Goal: Task Accomplishment & Management: Use online tool/utility

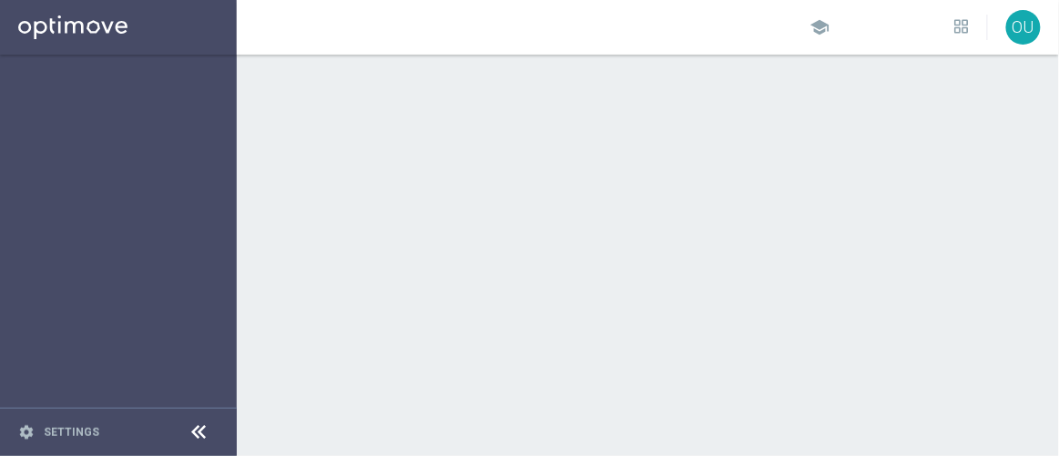
click at [691, 311] on div at bounding box center [648, 256] width 822 height 402
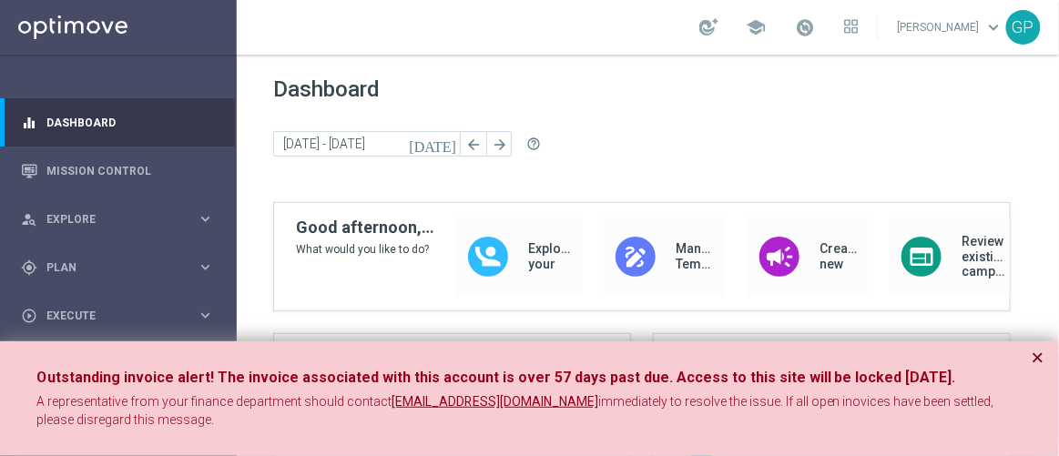
click at [1040, 352] on button "×" at bounding box center [1038, 358] width 13 height 22
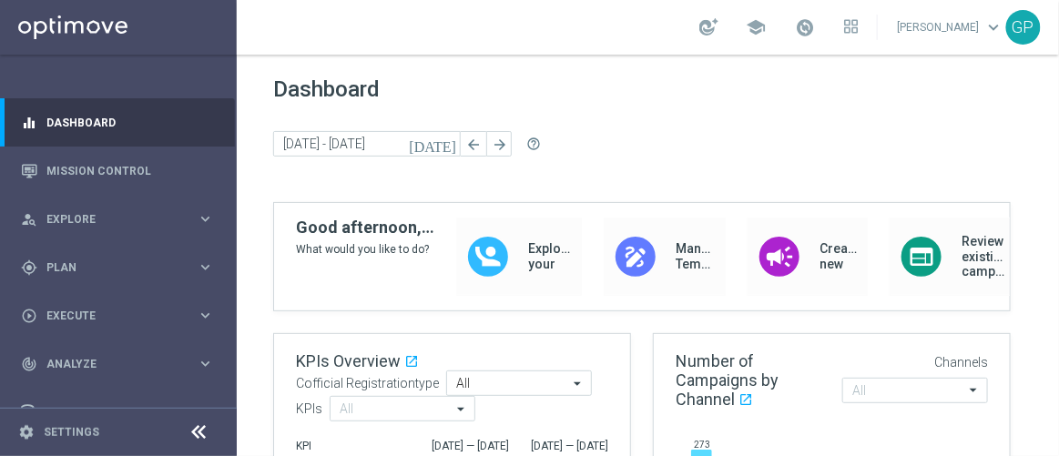
click at [696, 145] on div "[DATE] [DATE] - [DATE] arrow_back arrow_forward help_outline" at bounding box center [647, 144] width 749 height 27
click at [86, 264] on span "Plan" at bounding box center [121, 267] width 150 height 11
click at [197, 263] on icon "keyboard_arrow_right" at bounding box center [205, 267] width 17 height 17
click at [163, 233] on div "person_search Explore keyboard_arrow_right" at bounding box center [117, 219] width 235 height 48
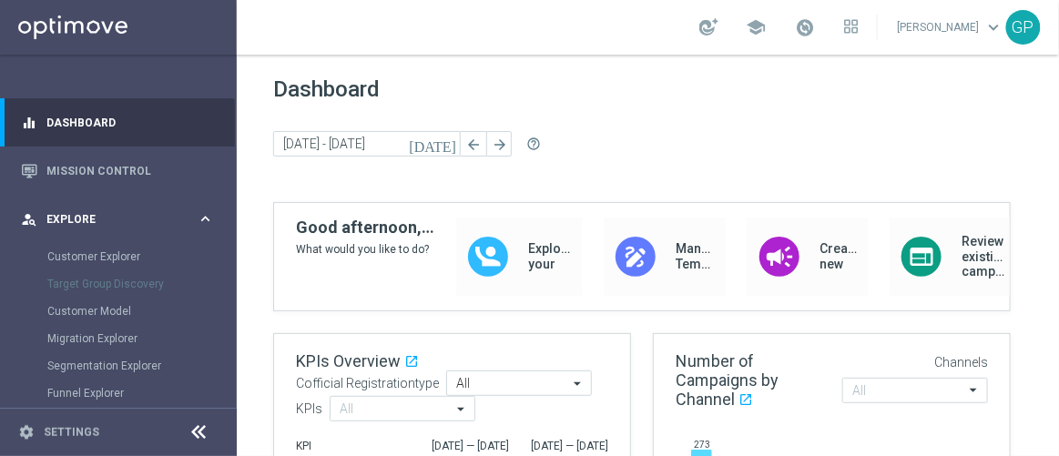
click at [166, 206] on div "person_search Explore keyboard_arrow_right" at bounding box center [117, 219] width 235 height 48
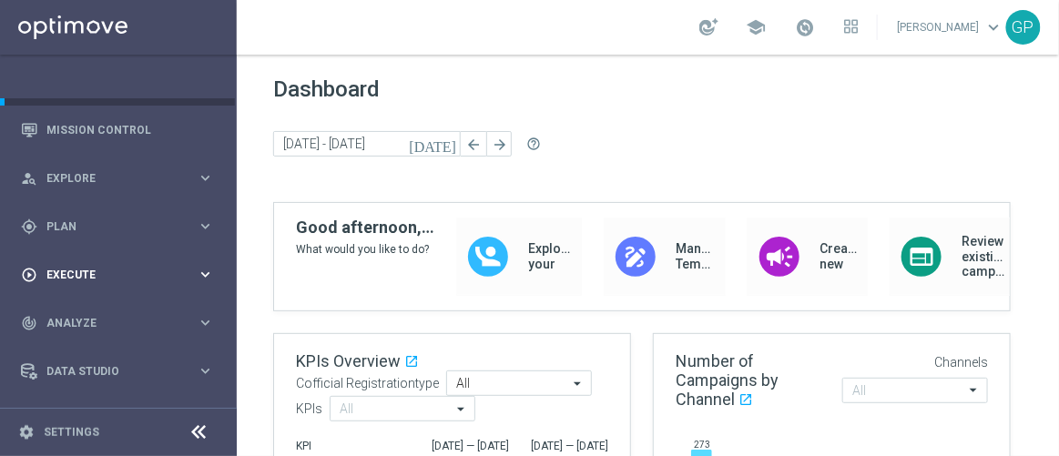
scroll to position [80, 0]
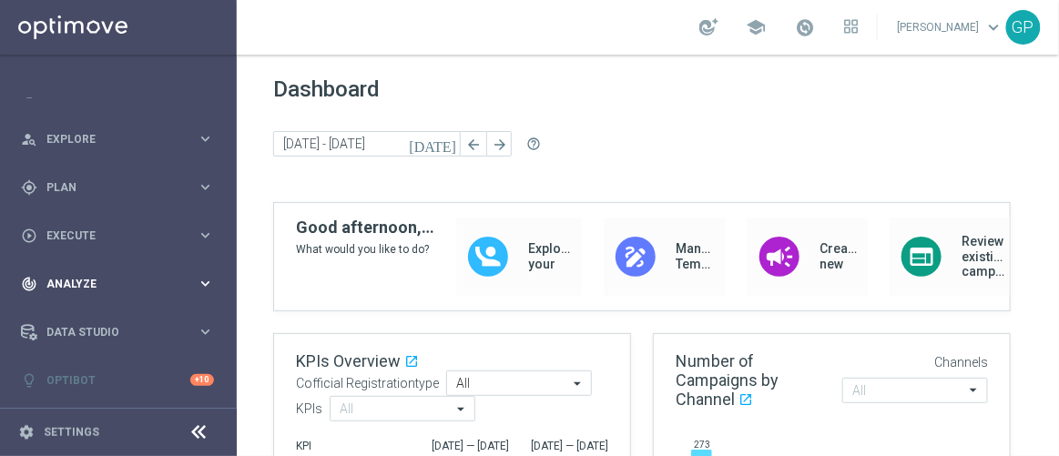
click at [115, 285] on span "Analyze" at bounding box center [121, 284] width 150 height 11
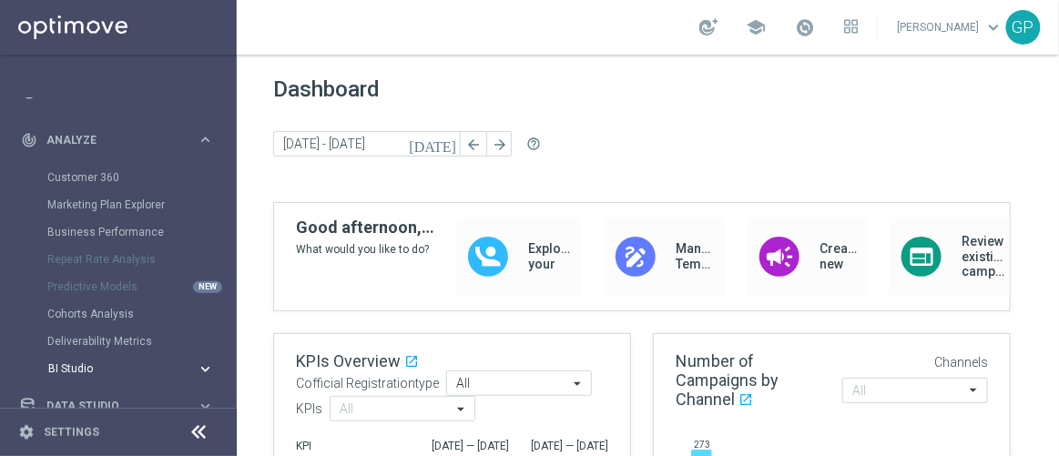
scroll to position [299, 0]
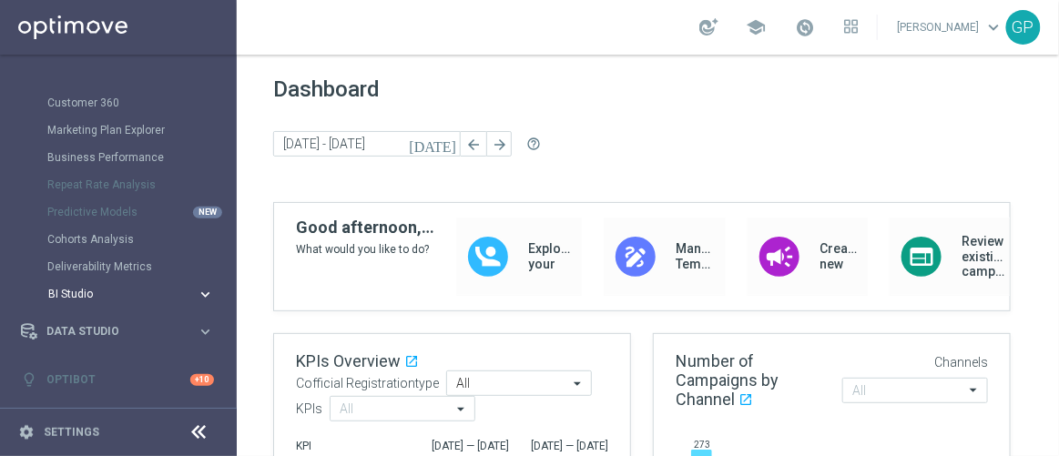
click at [97, 297] on span "BI Studio" at bounding box center [113, 294] width 130 height 11
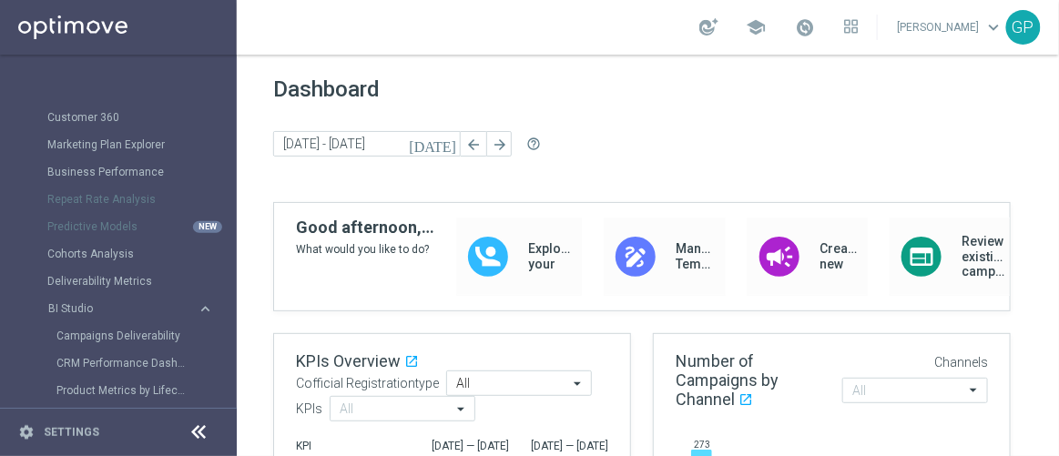
scroll to position [381, 0]
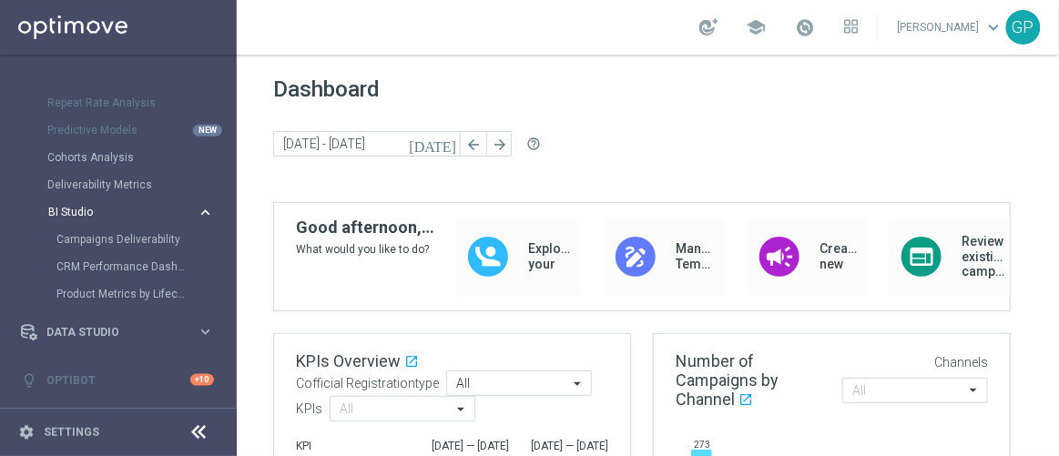
click at [203, 208] on icon "keyboard_arrow_right" at bounding box center [205, 212] width 17 height 17
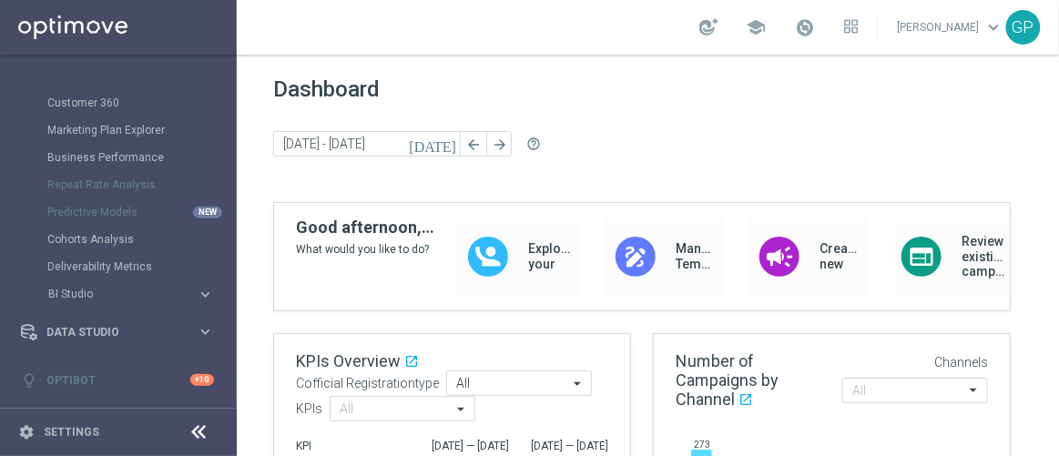
scroll to position [0, 0]
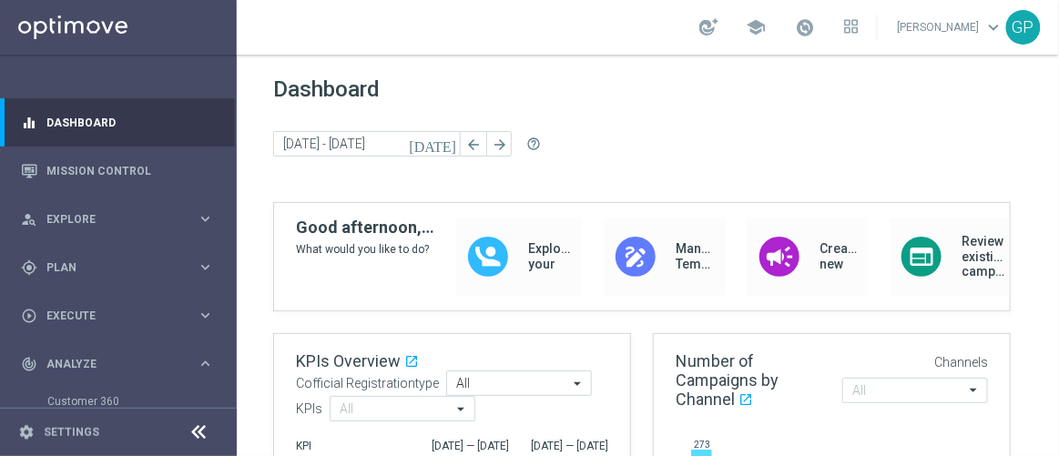
drag, startPoint x: 280, startPoint y: 69, endPoint x: 411, endPoint y: 95, distance: 133.6
click at [140, 233] on div "person_search Explore keyboard_arrow_right" at bounding box center [117, 219] width 235 height 48
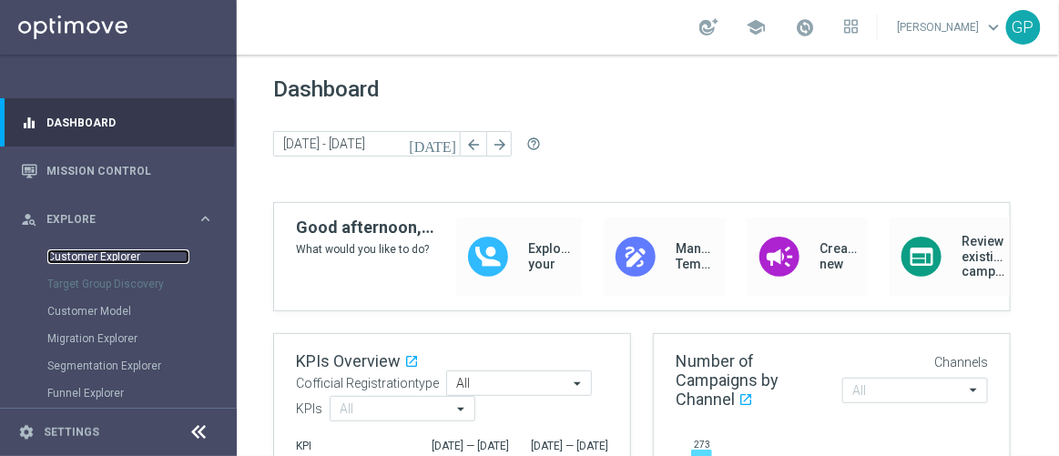
click at [109, 249] on link "Customer Explorer" at bounding box center [118, 256] width 142 height 15
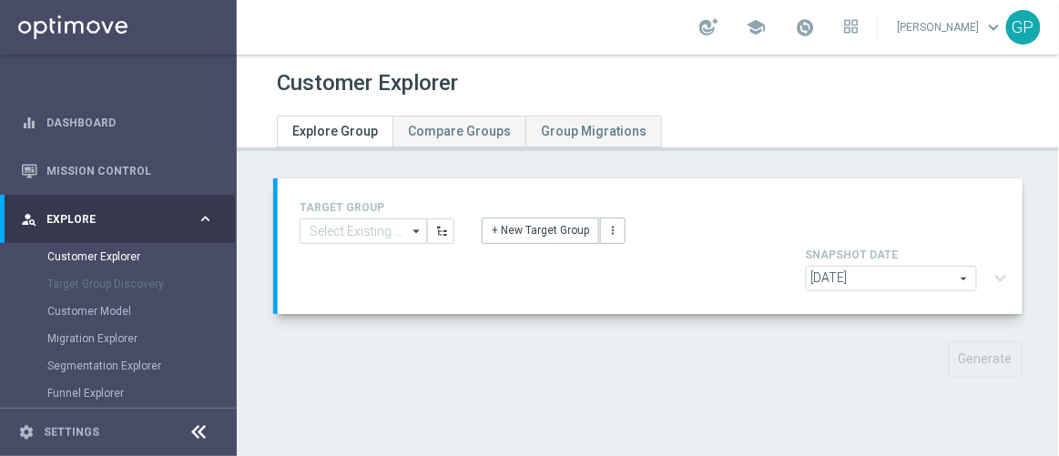
click at [963, 279] on span "[DATE]" at bounding box center [891, 279] width 169 height 24
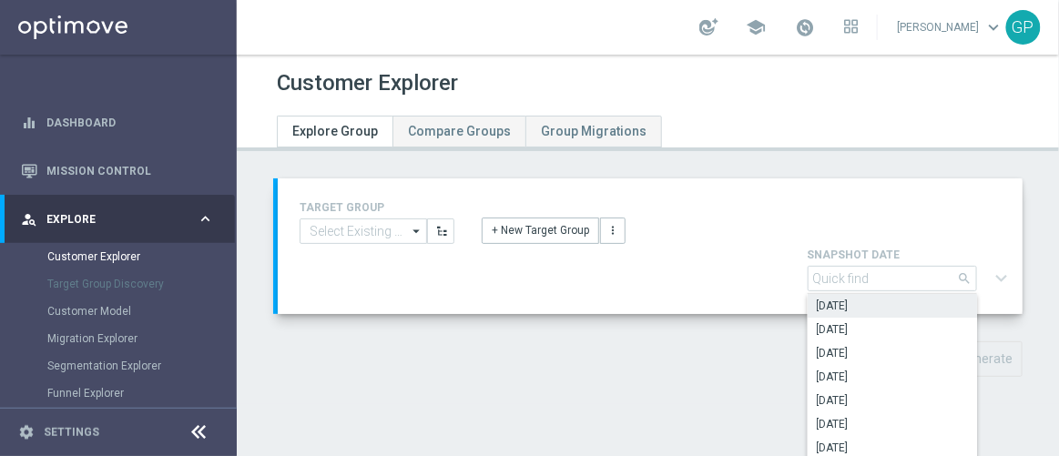
click at [689, 231] on div "+ New Target Group more_vert" at bounding box center [650, 220] width 364 height 47
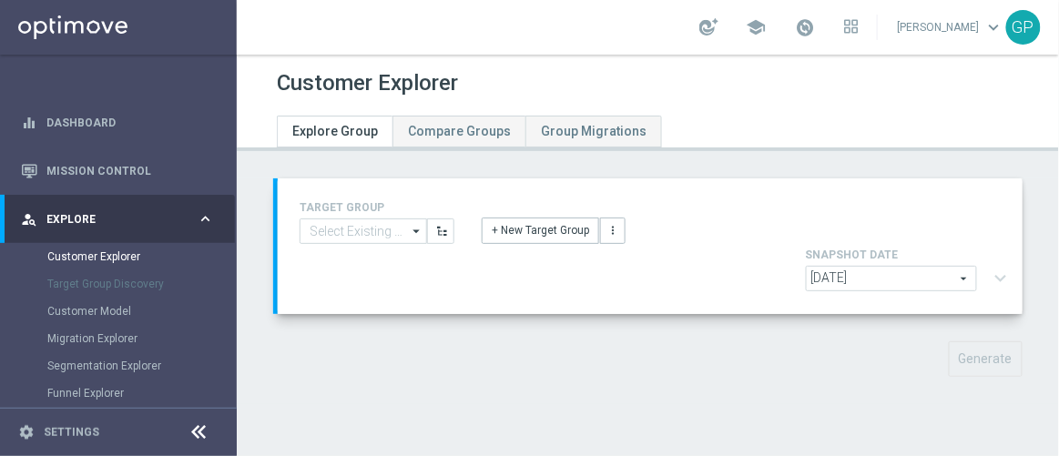
drag, startPoint x: 403, startPoint y: 205, endPoint x: 423, endPoint y: 202, distance: 20.2
click at [423, 202] on h4 "TARGET GROUP" at bounding box center [377, 207] width 155 height 13
drag, startPoint x: 90, startPoint y: 259, endPoint x: 172, endPoint y: 255, distance: 82.1
click at [90, 259] on link "Customer Explorer" at bounding box center [118, 256] width 142 height 15
